Goal: Task Accomplishment & Management: Manage account settings

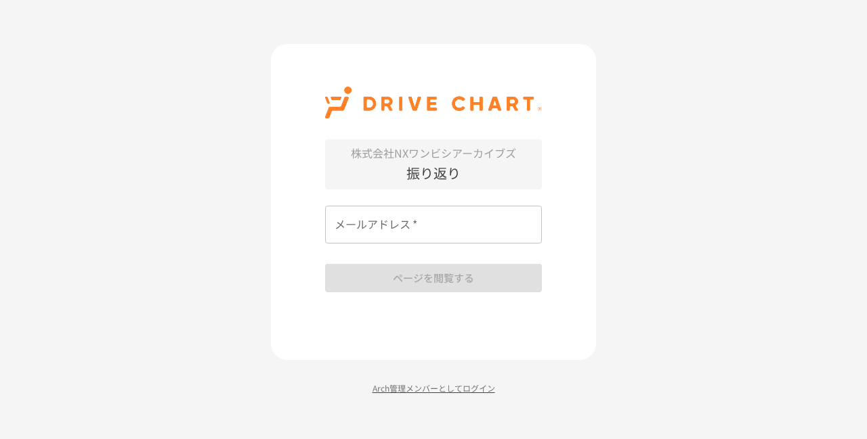
click at [395, 391] on p "Arch管理メンバーとしてログイン" at bounding box center [433, 388] width 325 height 13
click at [385, 221] on input "メールアドレス   *" at bounding box center [433, 225] width 217 height 38
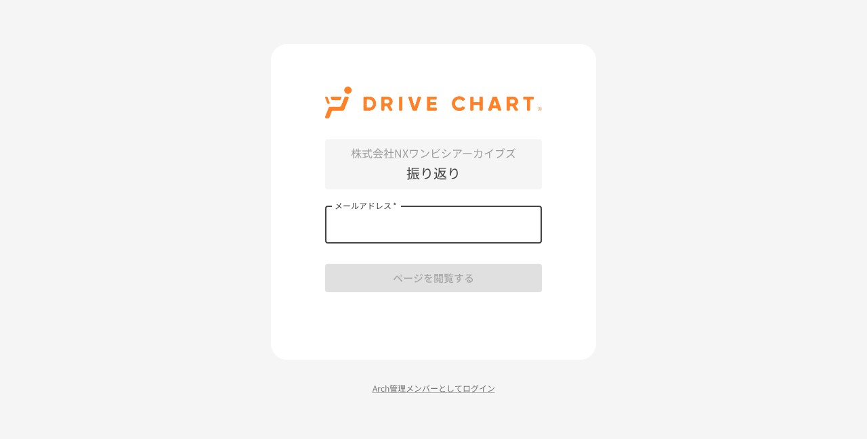
paste input "**********"
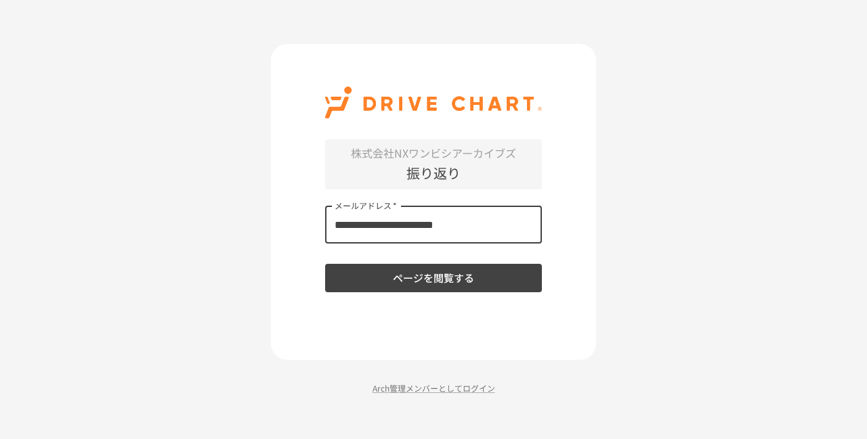
type input "**********"
click at [466, 280] on button "ページを閲覧する" at bounding box center [433, 278] width 217 height 28
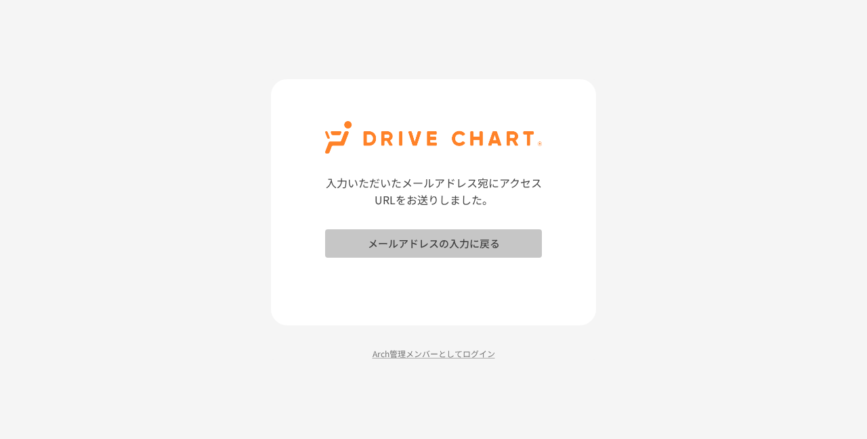
click at [422, 245] on button "メールアドレスの入力に戻る" at bounding box center [433, 244] width 217 height 28
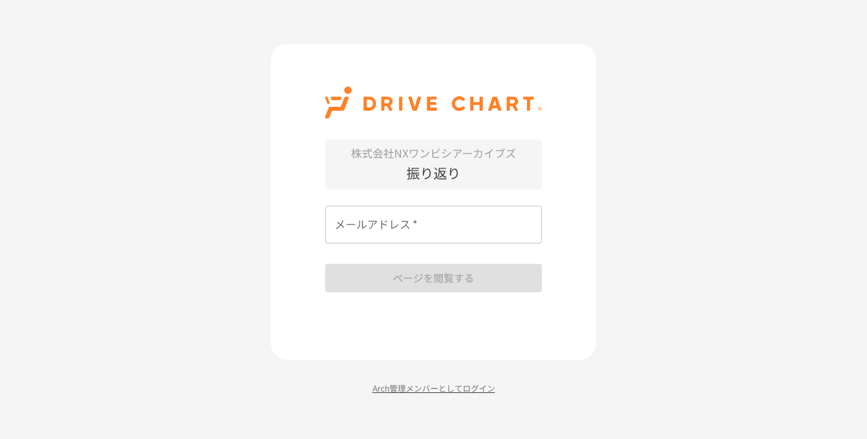
click at [404, 384] on p "Arch管理メンバーとしてログイン" at bounding box center [433, 388] width 325 height 13
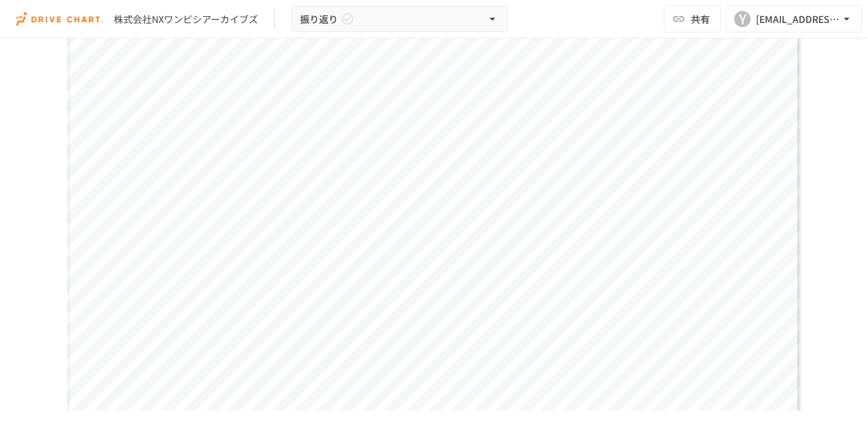
scroll to position [135, 0]
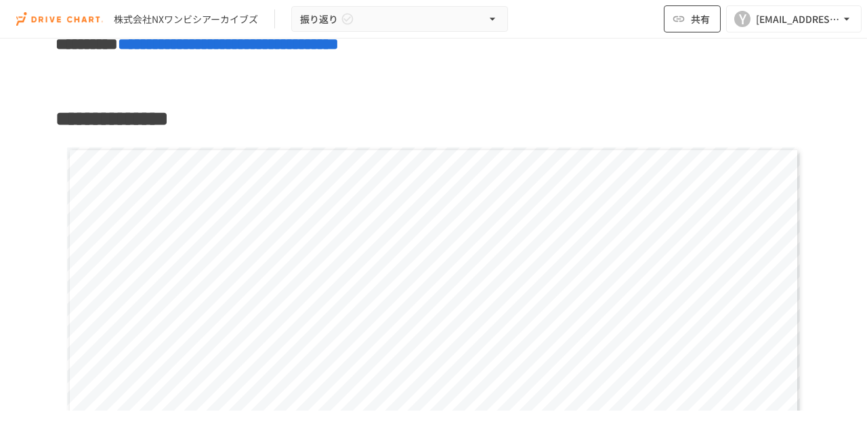
click at [693, 28] on button "共有" at bounding box center [691, 18] width 57 height 27
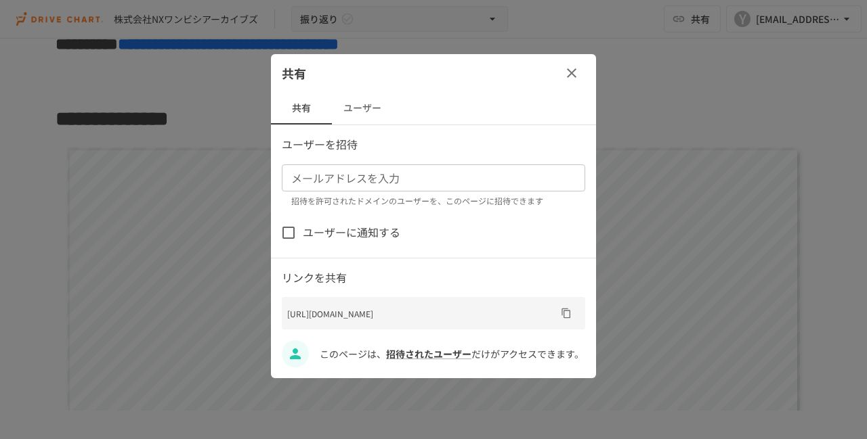
click at [362, 109] on button "ユーザー" at bounding box center [362, 108] width 61 height 32
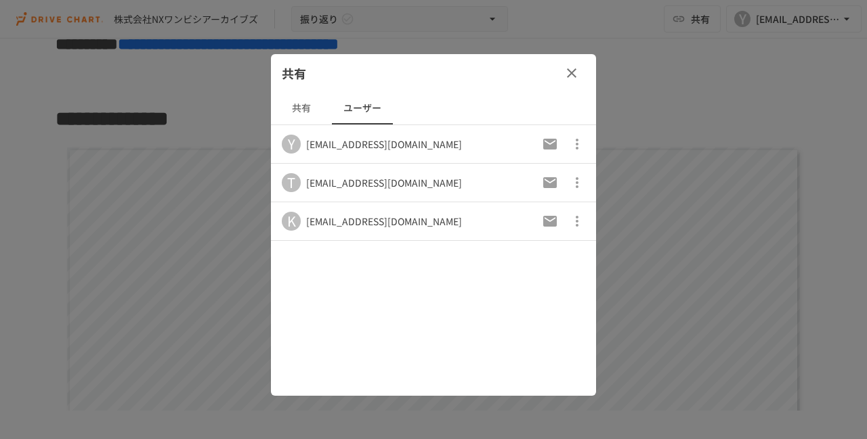
click at [577, 147] on icon "button" at bounding box center [576, 144] width 3 height 11
click at [579, 70] on div at bounding box center [433, 219] width 867 height 439
click at [579, 70] on icon "button" at bounding box center [571, 73] width 16 height 16
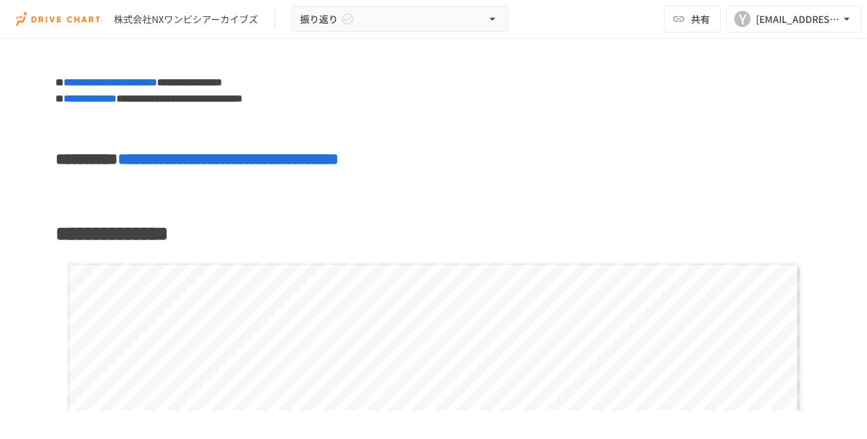
scroll to position [0, 0]
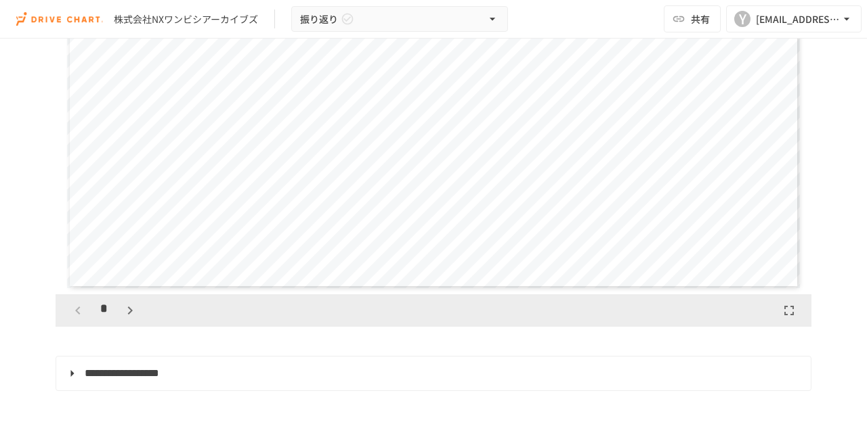
scroll to position [339, 0]
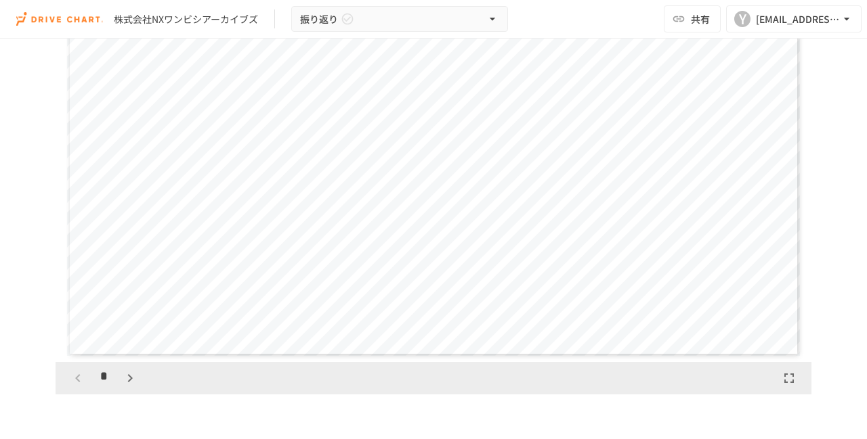
click at [716, 274] on div "**********" at bounding box center [433, 150] width 733 height 412
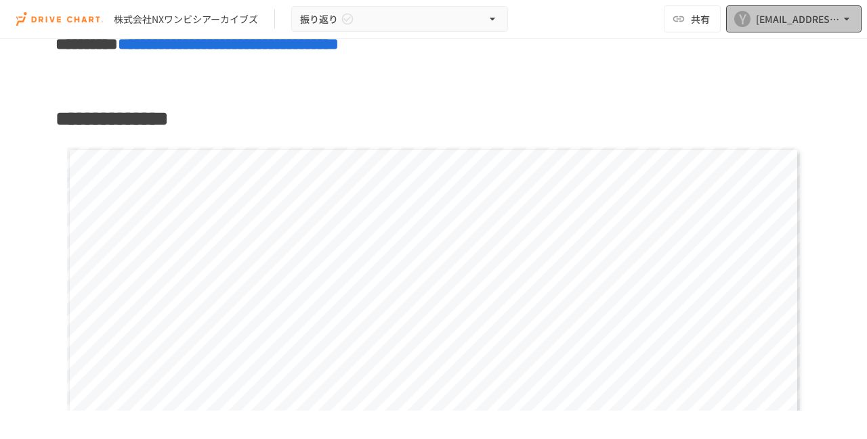
click at [798, 12] on div "y-hayashi@wanbishi.co.jp" at bounding box center [798, 19] width 84 height 17
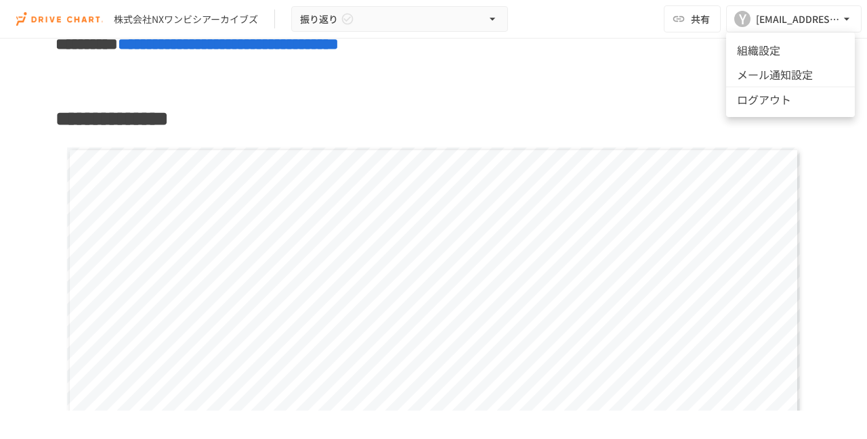
click at [606, 114] on div at bounding box center [433, 219] width 867 height 439
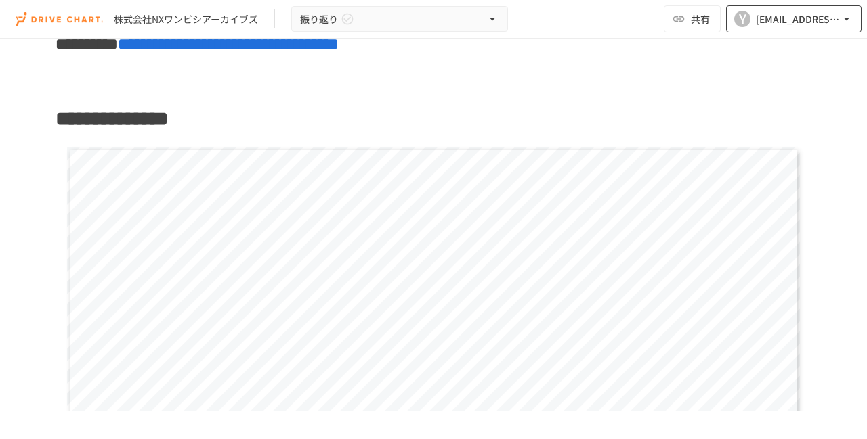
click at [746, 22] on div "Y" at bounding box center [742, 19] width 16 height 16
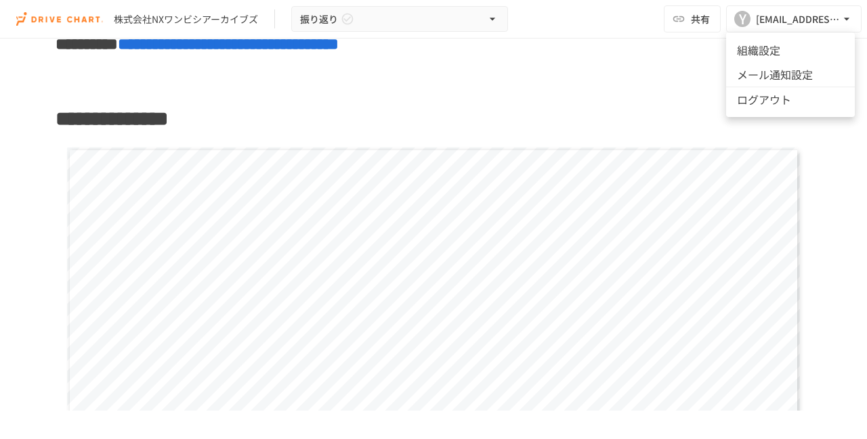
click at [747, 47] on li "組織設定" at bounding box center [790, 50] width 129 height 24
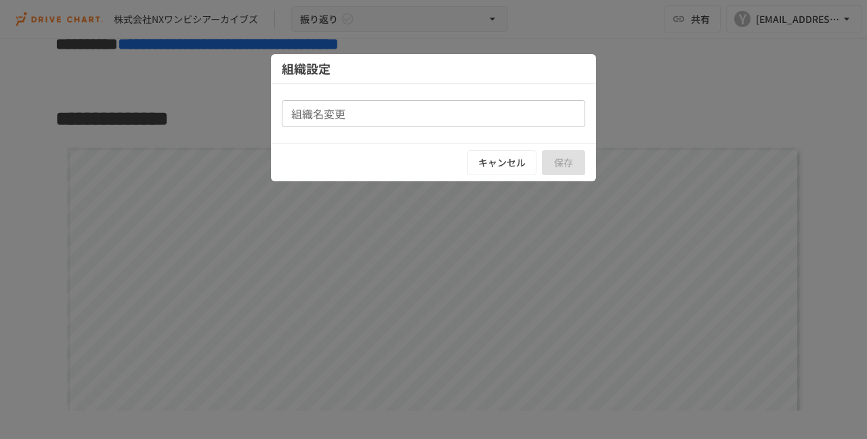
type input "**********"
click at [504, 168] on button "キャンセル" at bounding box center [501, 162] width 69 height 25
